Goal: Find specific page/section: Find specific page/section

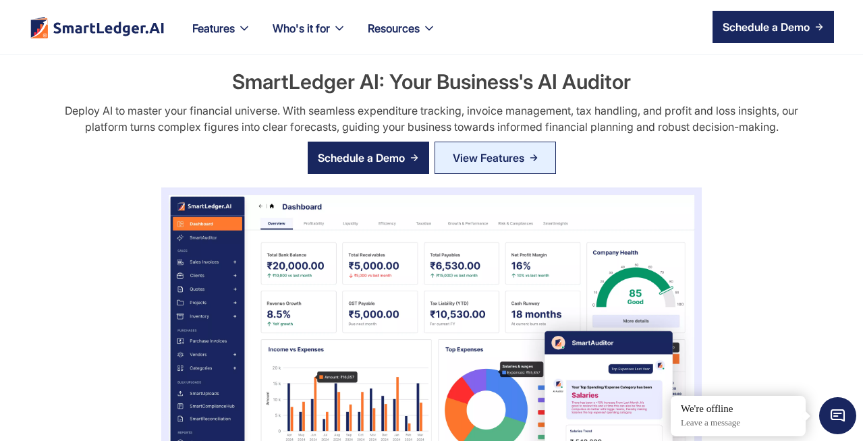
click at [89, 219] on div "SmartLedger AI: Your Business's AI Auditor Deploy AI to master your financial u…" at bounding box center [431, 339] width 803 height 544
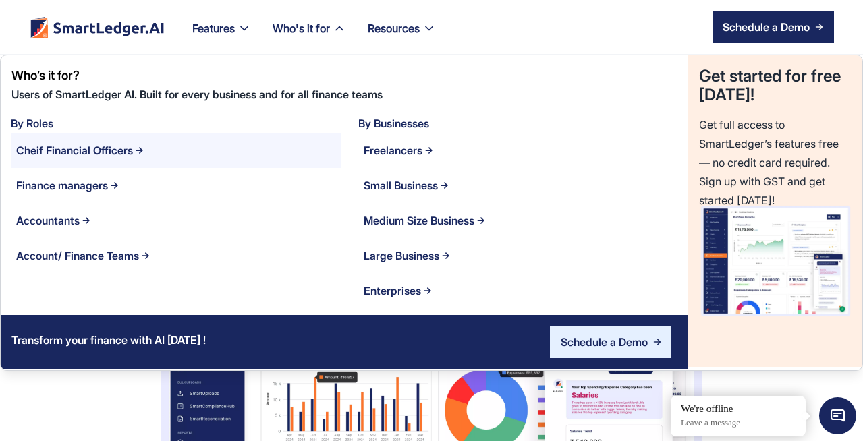
click at [94, 150] on div "Cheif Financial Officers" at bounding box center [74, 150] width 117 height 19
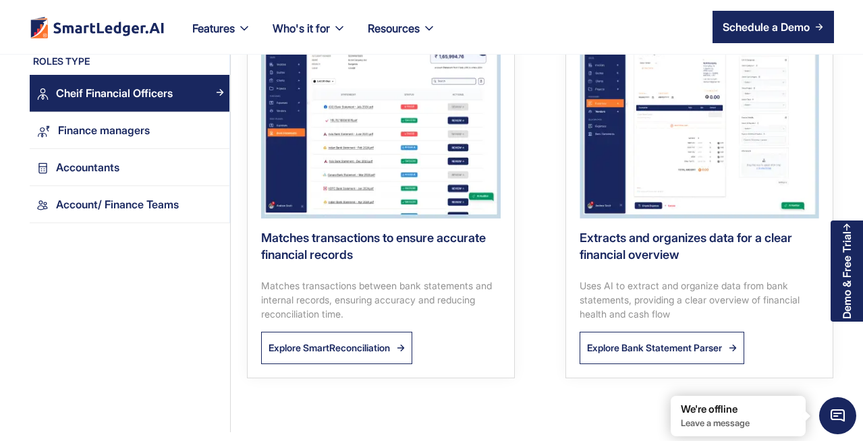
scroll to position [1482, 0]
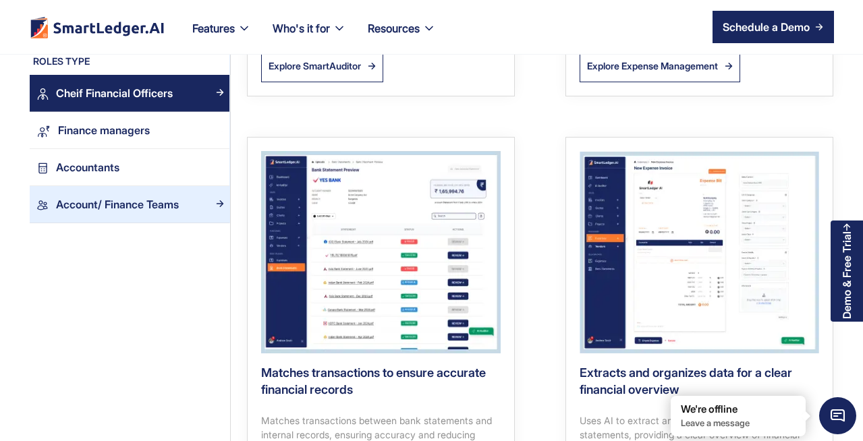
click at [143, 205] on div "Account/ Finance Teams" at bounding box center [117, 205] width 123 height 18
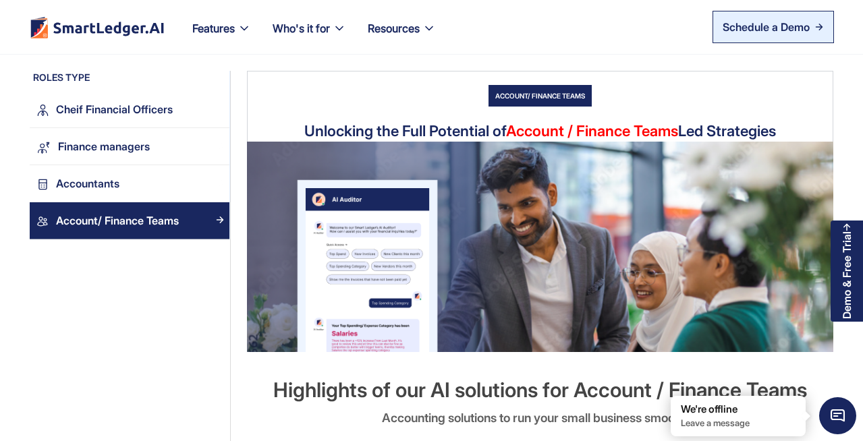
click at [757, 26] on div "Schedule a Demo" at bounding box center [765, 27] width 87 height 16
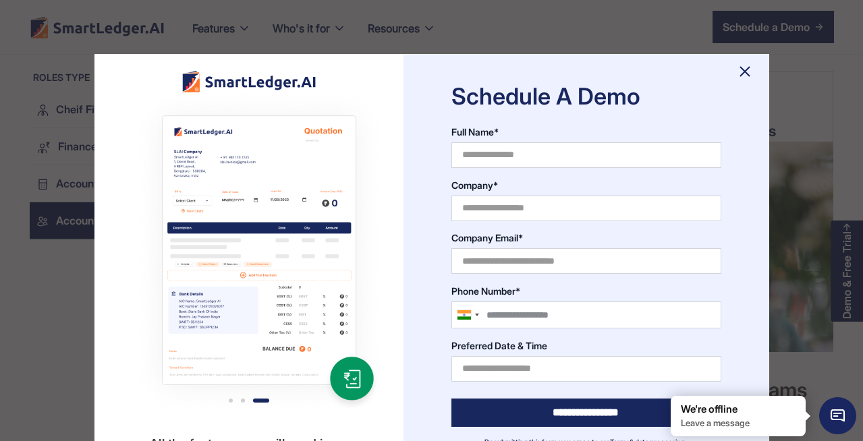
scroll to position [623, 0]
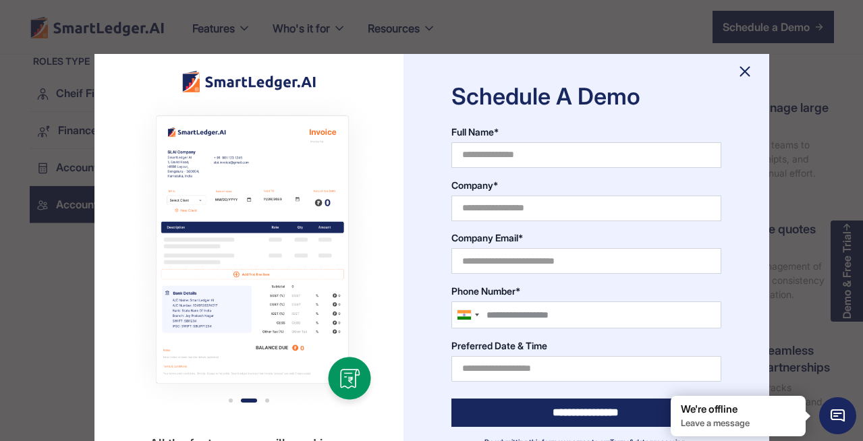
click at [741, 71] on img at bounding box center [745, 72] width 22 height 22
